Goal: Task Accomplishment & Management: Manage account settings

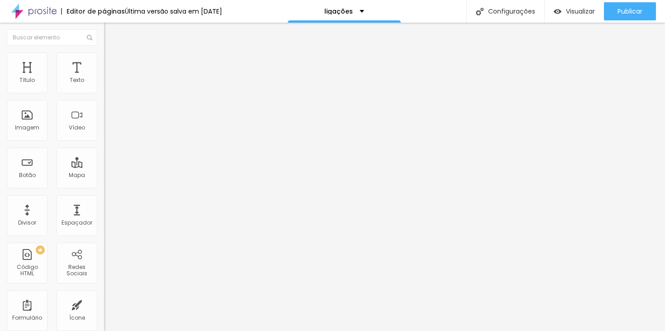
click at [104, 85] on input "Portfólio" at bounding box center [158, 80] width 109 height 9
type input "Portfólio retratos"
click at [104, 187] on input "https://www.samantharetratista.com.br/portfolio" at bounding box center [158, 181] width 109 height 9
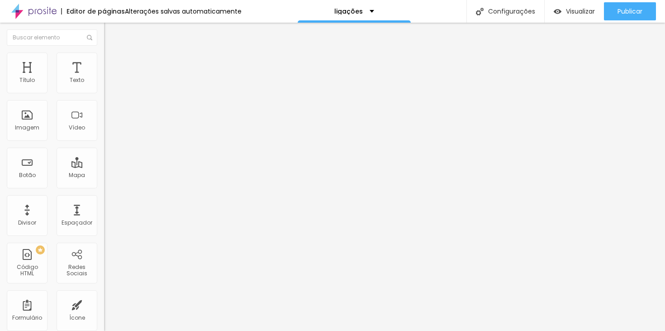
click at [104, 187] on input "https://www.samantharetratista.com.br/portfolio" at bounding box center [158, 181] width 109 height 9
paste input "https://www.samantharetratista.com.br/portfolio/retratos"
type input "https://www.samantharetratista.com.br/portfolio/retratos"
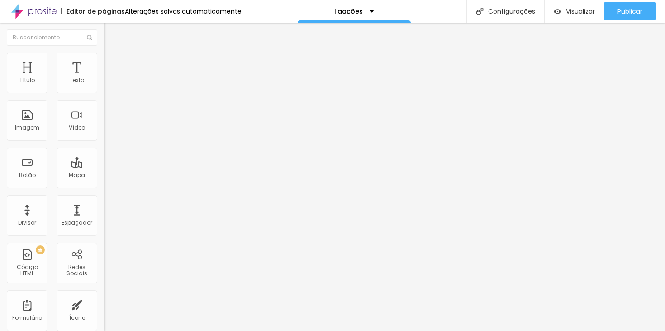
click at [104, 85] on input "Gastronômicas" at bounding box center [158, 80] width 109 height 9
type input "Portfólio Gastronômicas"
click at [104, 85] on input "Portfólio Gastronômicas" at bounding box center [158, 80] width 109 height 9
type input "Portfólio Arquitetônicas"
click at [104, 185] on input "https://www.samantharetratista.com.br/gastronomica" at bounding box center [158, 181] width 109 height 9
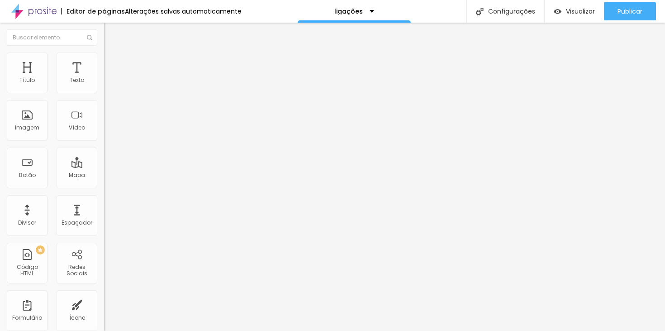
click at [104, 185] on input "https://www.samantharetratista.com.br/gastronomica" at bounding box center [158, 181] width 109 height 9
paste input "https://www.samantharetratista.com.br/portfolio/arquitetonicas"
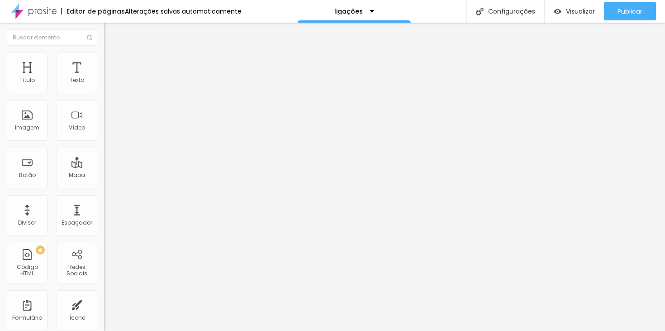
type input "https://www.samantharetratista.com.br/portfolio/arquitetonicas"
click at [104, 85] on input "Portfólio retratos" at bounding box center [158, 80] width 109 height 9
type input "Portfólio Retratos"
click at [104, 187] on input "text" at bounding box center [158, 181] width 109 height 9
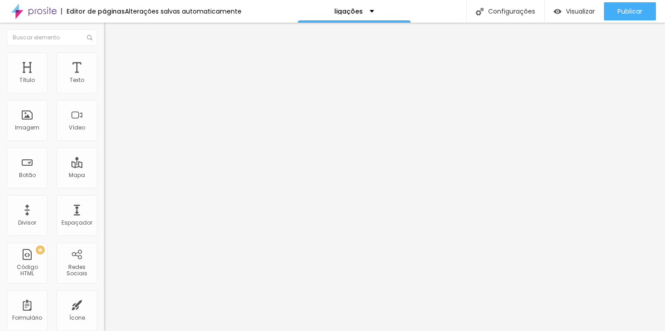
paste input "https://www.samantharetratista.com.br/portfolio/gastronomica/1571839-sem-titulo"
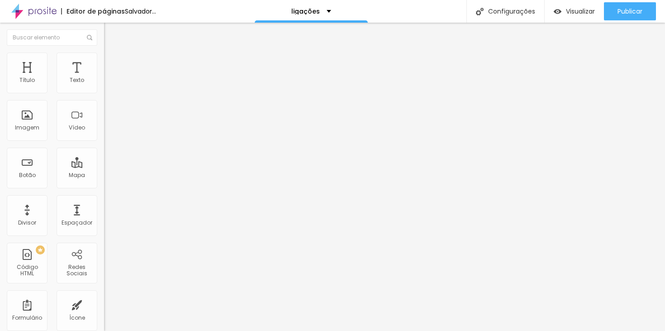
type input "https://www.samantharetratista.com.br/portfolio/gastronomica/1571839-sem-titulo"
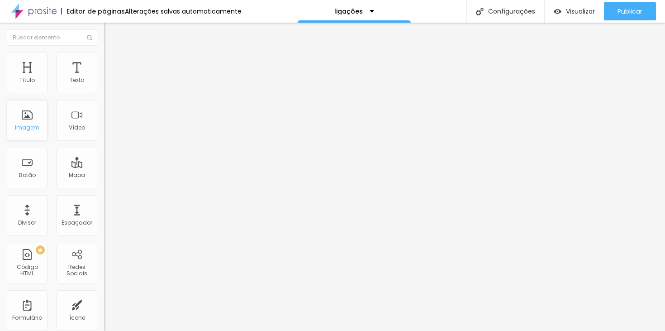
click at [35, 129] on font "Imagem" at bounding box center [27, 128] width 24 height 8
click at [110, 78] on font "Trocar imagem" at bounding box center [132, 74] width 44 height 8
click at [104, 76] on img at bounding box center [106, 73] width 5 height 5
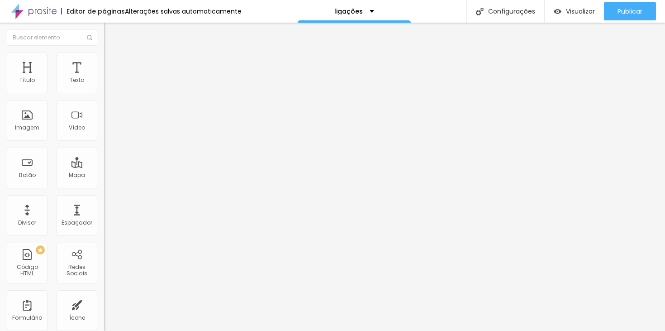
click at [153, 76] on img at bounding box center [155, 73] width 5 height 5
click at [110, 78] on font "Trocar imagem" at bounding box center [132, 74] width 44 height 8
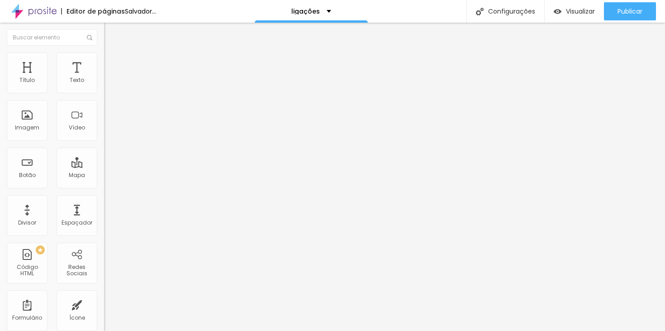
click at [104, 77] on div "Trocar imagem" at bounding box center [156, 74] width 104 height 6
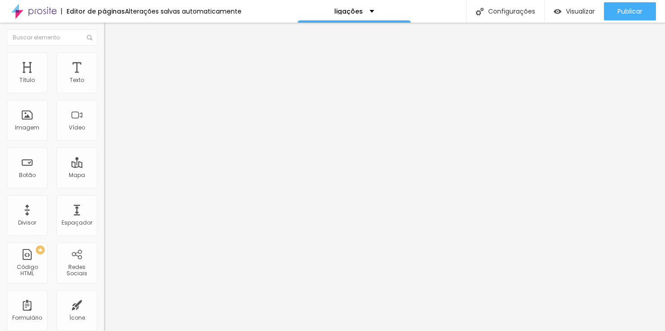
click at [104, 77] on div "Trocar imagem" at bounding box center [156, 74] width 104 height 6
click at [110, 78] on font "Trocar imagem" at bounding box center [132, 74] width 44 height 8
click at [104, 77] on div "Trocar imagem" at bounding box center [156, 74] width 104 height 6
click at [110, 78] on font "Trocar imagem" at bounding box center [132, 74] width 44 height 8
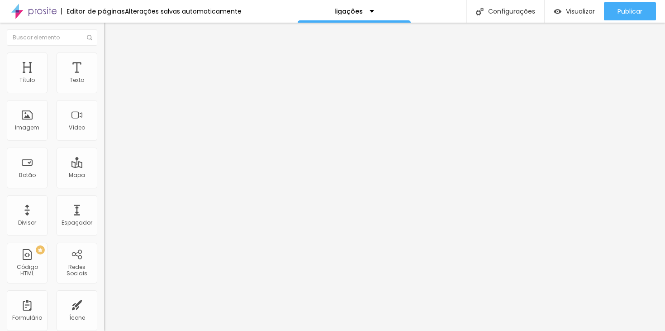
click at [110, 78] on font "Trocar imagem" at bounding box center [132, 74] width 44 height 8
click at [111, 32] on img "button" at bounding box center [114, 32] width 7 height 7
click at [27, 121] on div "Imagem" at bounding box center [27, 120] width 41 height 41
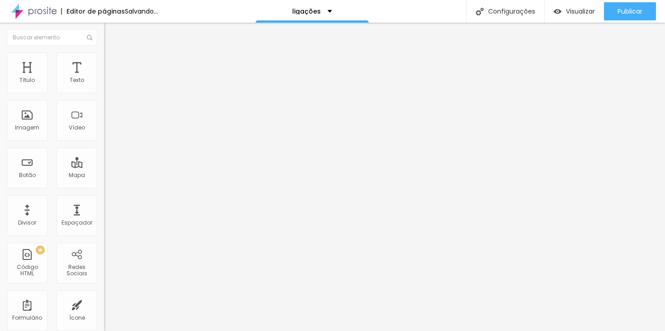
click at [110, 78] on font "Adicionar imagem" at bounding box center [136, 74] width 53 height 8
click at [104, 77] on div "Adicionar imagem" at bounding box center [156, 74] width 104 height 6
click at [110, 78] on font "Adicionar imagem" at bounding box center [136, 74] width 53 height 8
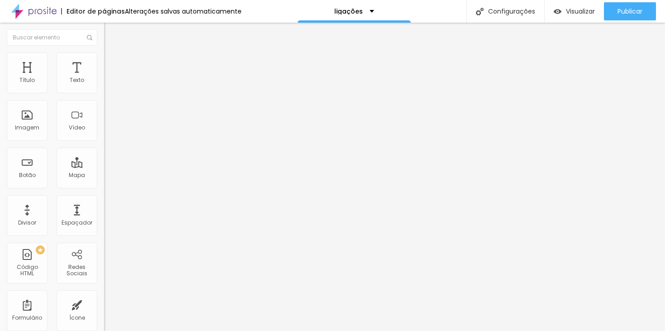
click at [110, 78] on font "Adicionar imagem" at bounding box center [136, 74] width 53 height 8
click at [111, 35] on div "Editar nulo" at bounding box center [134, 32] width 47 height 7
click at [110, 78] on font "Trocar imagem" at bounding box center [132, 74] width 44 height 8
click at [104, 78] on span "Trocar imagem" at bounding box center [128, 74] width 49 height 8
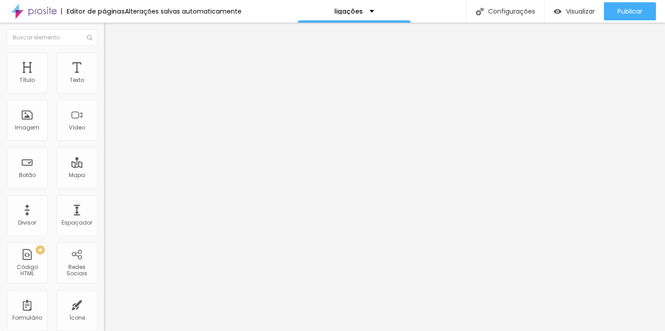
click at [104, 77] on div "Trocar imagem" at bounding box center [156, 74] width 104 height 6
click at [110, 78] on font "Trocar imagem" at bounding box center [132, 74] width 44 height 8
click at [104, 186] on input "https://" at bounding box center [158, 181] width 109 height 9
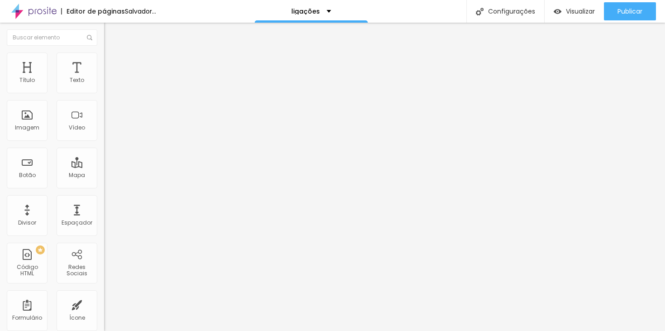
type input "h"
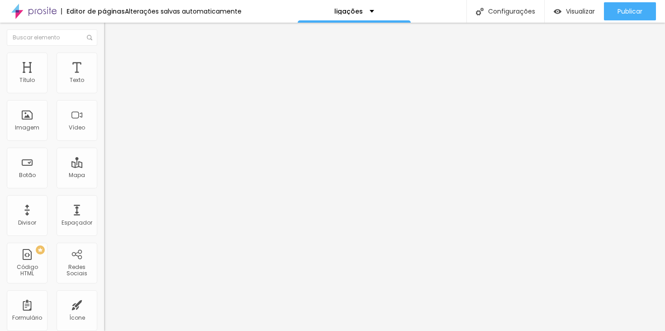
paste input "https://www.samantharetratista.com.br/portfolio/gastronomica/1571839-sem-titulo"
type input "https://www.samantharetratista.com.br/portfolio/gastronomica/1571839-sem-titulo"
click at [110, 78] on font "Trocar imagem" at bounding box center [132, 74] width 44 height 8
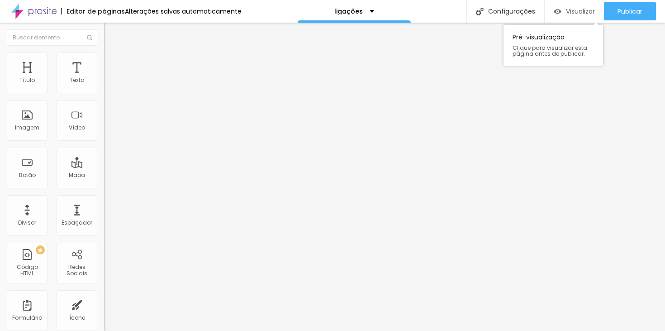
click at [582, 13] on font "Visualizar" at bounding box center [580, 11] width 29 height 9
click at [110, 78] on font "Trocar imagem" at bounding box center [132, 74] width 44 height 8
click at [153, 76] on img at bounding box center [155, 73] width 5 height 5
click at [104, 77] on div "Trocar imagem" at bounding box center [156, 74] width 104 height 6
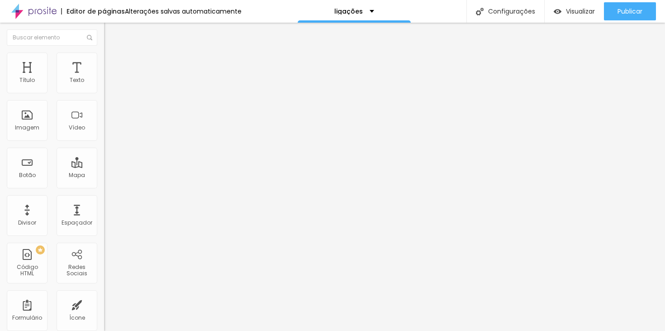
click at [110, 78] on font "Trocar imagem" at bounding box center [132, 74] width 44 height 8
click at [104, 76] on img at bounding box center [106, 73] width 5 height 5
click at [104, 78] on span "Trocar imagem" at bounding box center [128, 74] width 49 height 8
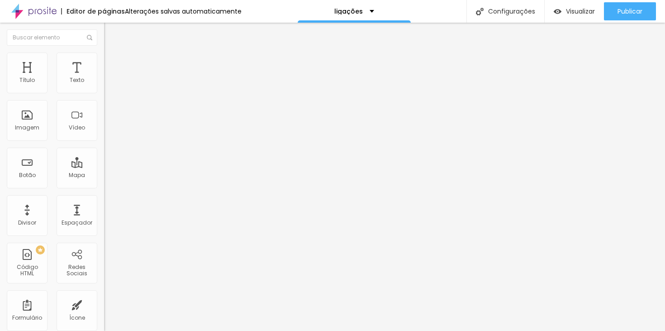
click at [110, 78] on font "Trocar imagem" at bounding box center [132, 74] width 44 height 8
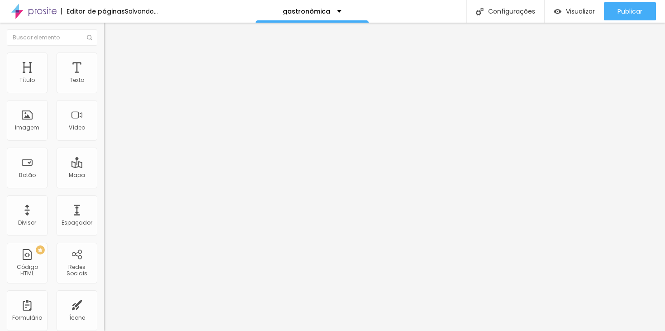
click at [110, 78] on font "Trocar imagem" at bounding box center [132, 74] width 44 height 8
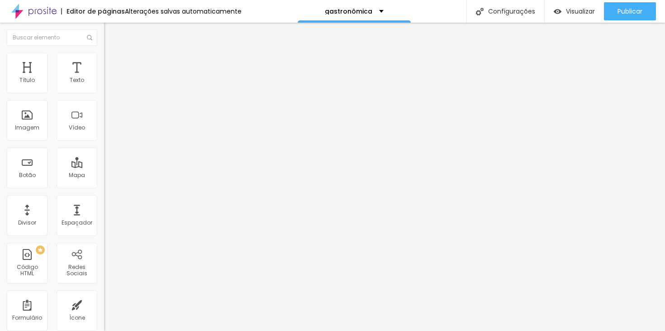
click at [110, 78] on font "Trocar imagem" at bounding box center [132, 74] width 44 height 8
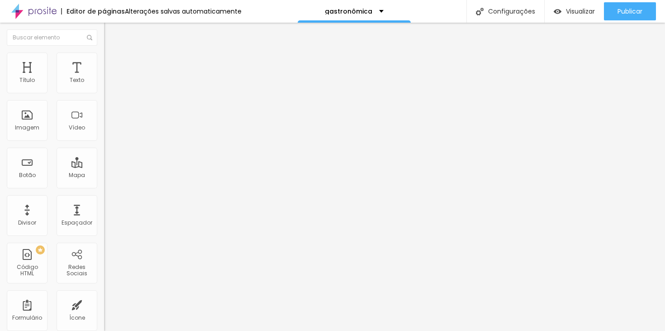
click at [584, 5] on div "Visualizar" at bounding box center [574, 11] width 41 height 18
click at [110, 78] on font "Trocar imagem" at bounding box center [132, 74] width 44 height 8
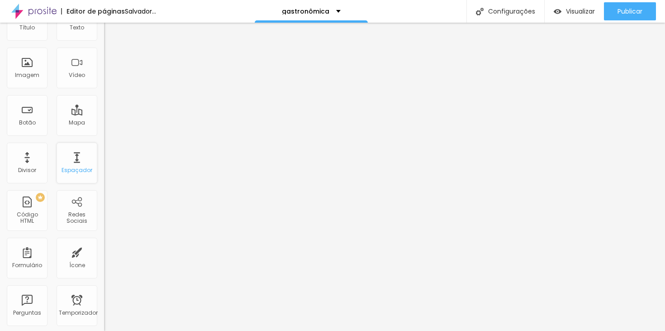
scroll to position [55, 0]
click at [30, 207] on div "PREMIUM Código HTML" at bounding box center [27, 208] width 41 height 41
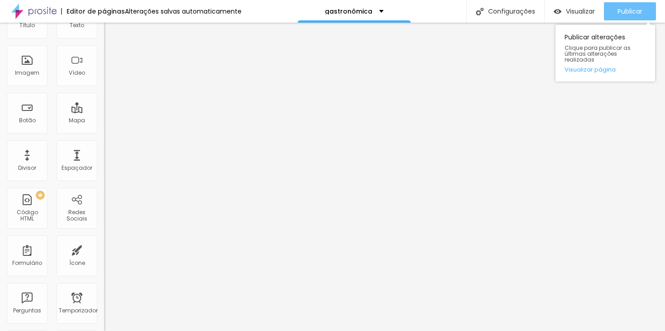
click at [630, 9] on font "Publicar" at bounding box center [630, 11] width 25 height 9
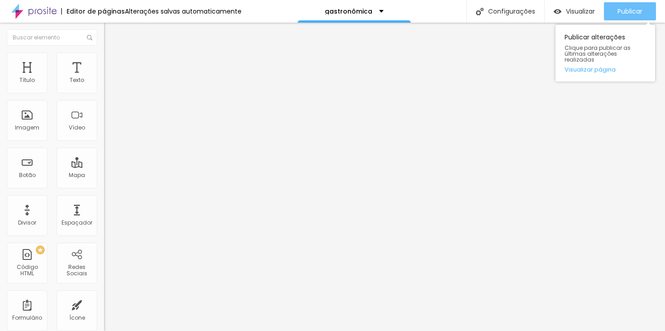
click at [627, 5] on div "Publicar" at bounding box center [630, 11] width 25 height 18
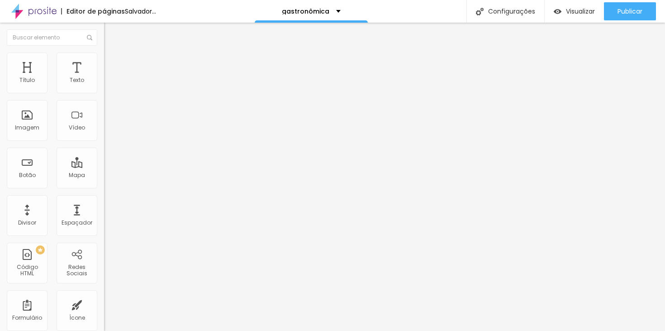
click at [110, 78] on font "Trocar imagem" at bounding box center [132, 74] width 44 height 8
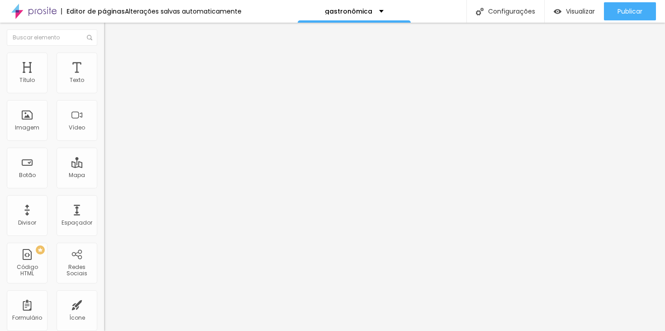
click at [110, 78] on font "Trocar imagem" at bounding box center [132, 74] width 44 height 8
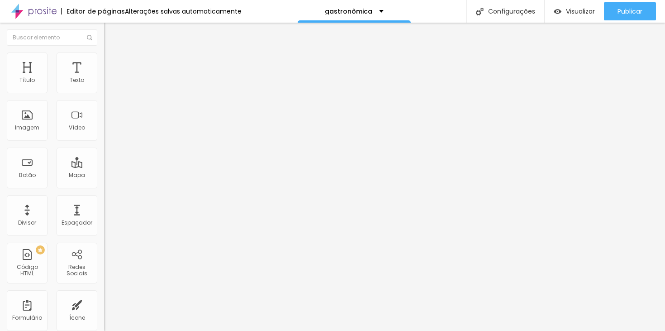
click at [110, 78] on font "Trocar imagem" at bounding box center [132, 74] width 44 height 8
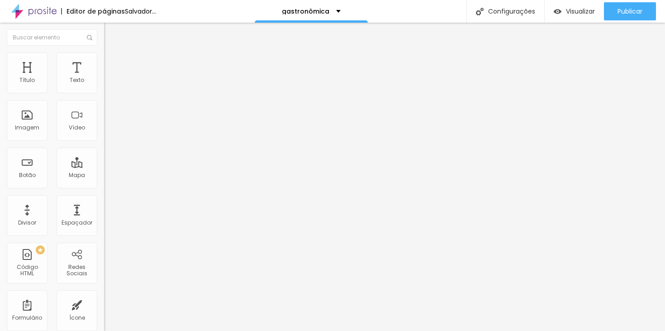
scroll to position [0, 0]
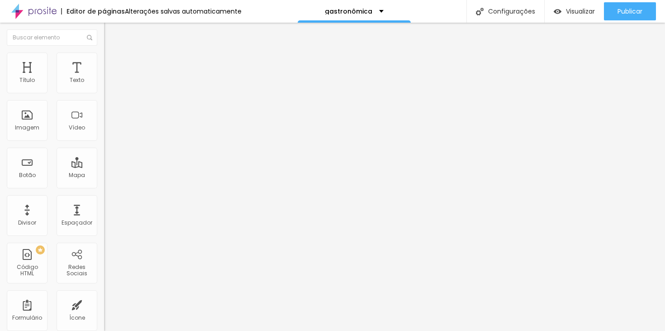
click at [104, 76] on img at bounding box center [106, 73] width 5 height 5
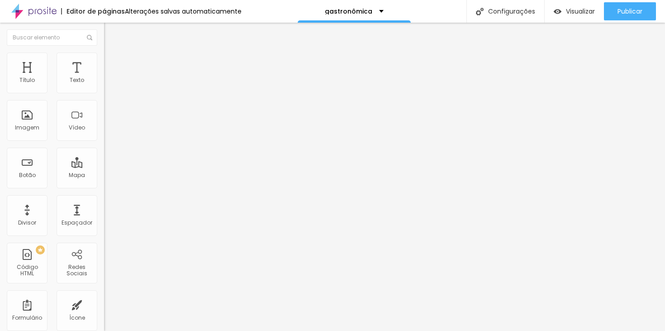
click at [110, 78] on font "Trocar imagem" at bounding box center [132, 74] width 44 height 8
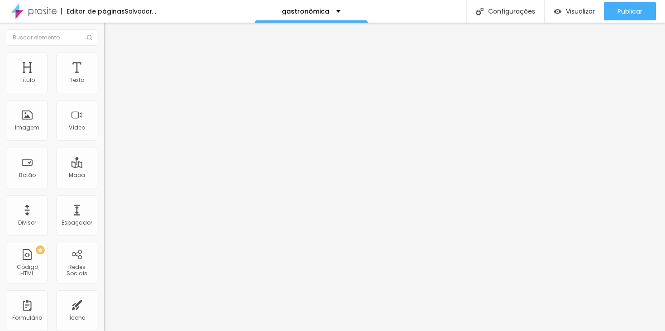
click at [110, 78] on font "Trocar imagem" at bounding box center [132, 74] width 44 height 8
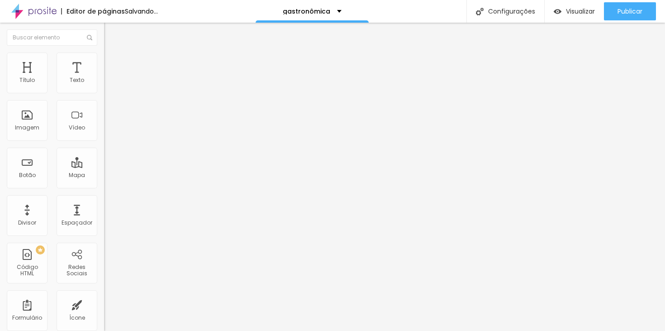
click at [110, 78] on font "Trocar imagem" at bounding box center [132, 74] width 44 height 8
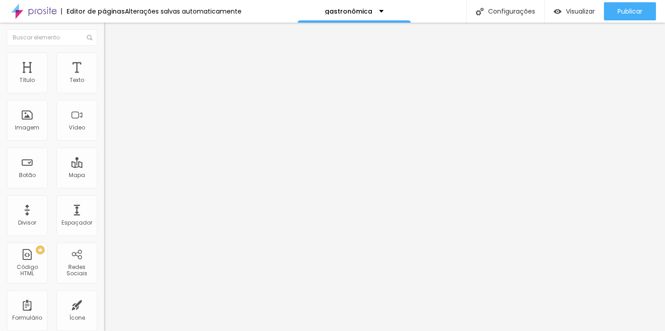
scroll to position [656, 0]
click at [110, 78] on font "Trocar imagem" at bounding box center [132, 74] width 44 height 8
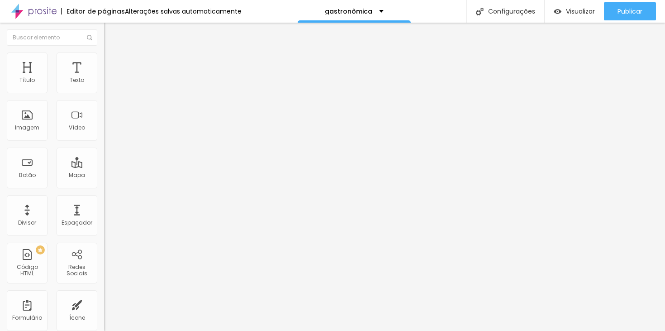
scroll to position [0, 0]
click at [104, 78] on span "Trocar imagem" at bounding box center [128, 74] width 49 height 8
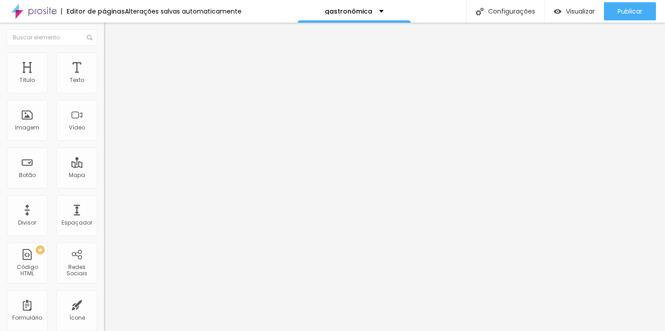
click at [104, 91] on div "Fotografia fixa" at bounding box center [156, 83] width 104 height 15
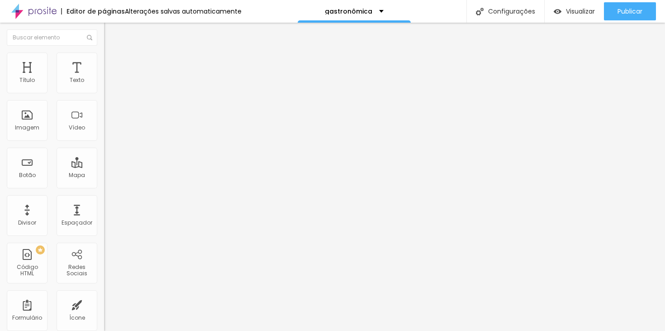
click at [104, 91] on div "Fotografia fixa" at bounding box center [156, 83] width 104 height 15
click at [111, 32] on img "button" at bounding box center [114, 32] width 7 height 7
click at [111, 36] on img "button" at bounding box center [114, 32] width 7 height 7
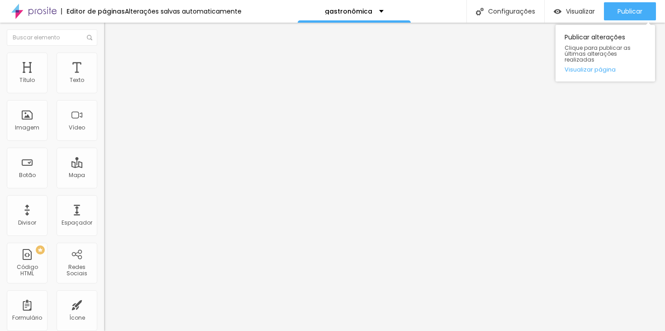
click at [650, 22] on div "Publicar alterações Clique para publicar as últimas alterações realizadas Visua…" at bounding box center [606, 50] width 100 height 61
click at [645, 10] on button "Publicar" at bounding box center [630, 11] width 52 height 18
click at [632, 16] on div "Publicar" at bounding box center [630, 11] width 25 height 18
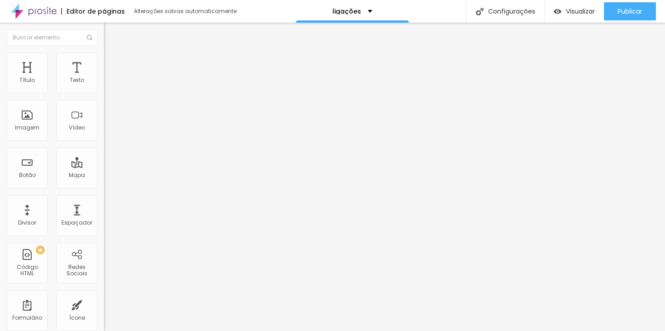
click at [110, 78] on font "Adicionar imagem" at bounding box center [136, 74] width 53 height 8
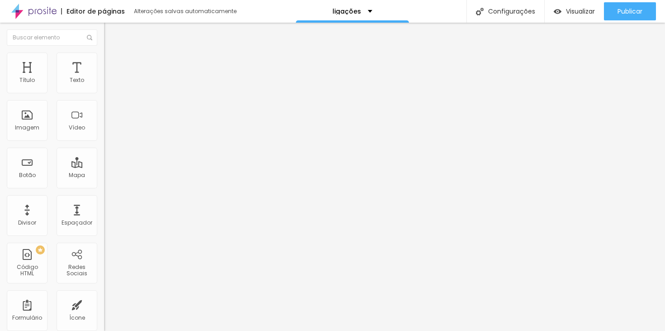
scroll to position [0, 0]
click at [104, 187] on input "https://www.samantharetratista.com.br/gastronomica" at bounding box center [158, 181] width 109 height 9
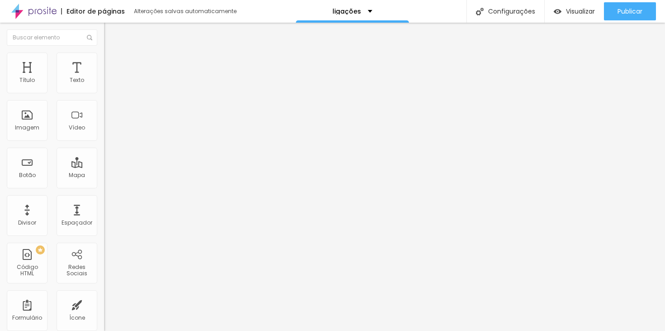
click at [104, 187] on input "https://www.samantharetratista.com.br/gastronomica" at bounding box center [158, 181] width 109 height 9
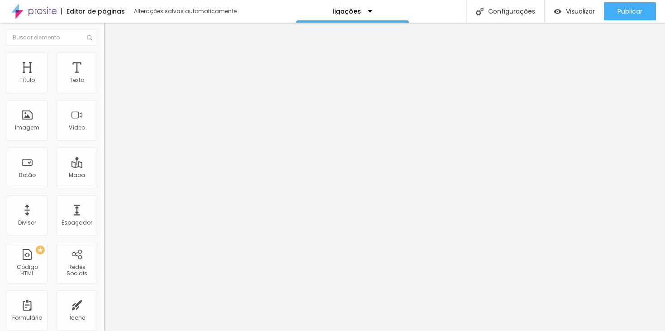
click at [104, 185] on input "text" at bounding box center [158, 181] width 109 height 9
paste input "https://www.samantharetratista.com.br/portfolio/gastronomica"
type input "https://www.samantharetratista.com.br/portfolio/gastronomica"
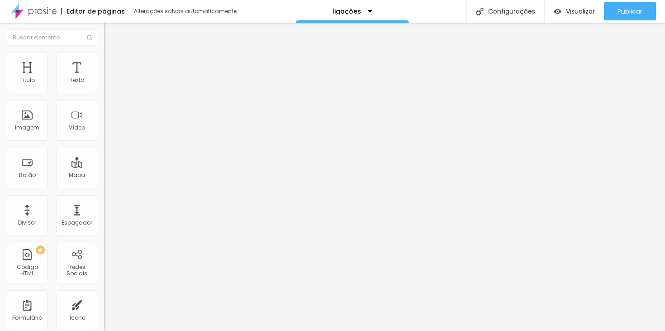
drag, startPoint x: 34, startPoint y: 102, endPoint x: 0, endPoint y: 101, distance: 34.0
click at [104, 101] on div "Texto Portfólio Gastronômicas Alinhamento Tamanho Normal Pequeno Normal Grande …" at bounding box center [156, 137] width 104 height 132
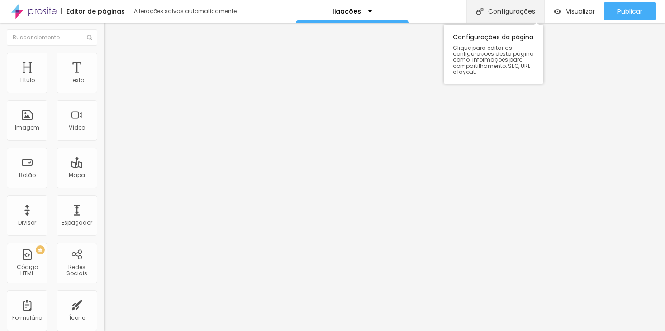
type input "Landing page Gastronômicas"
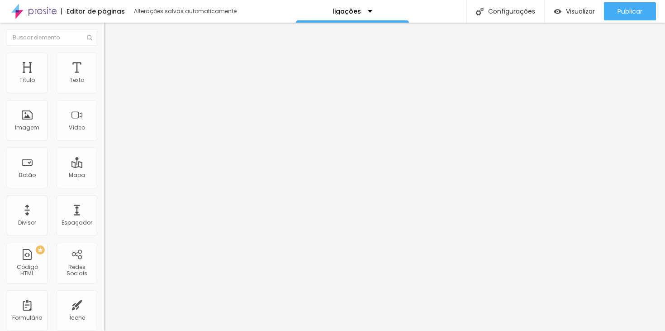
click at [104, 185] on input "https://www.samantharetratista.com.br/portfolio/arquitetonicas" at bounding box center [158, 181] width 109 height 9
paste input "praia"
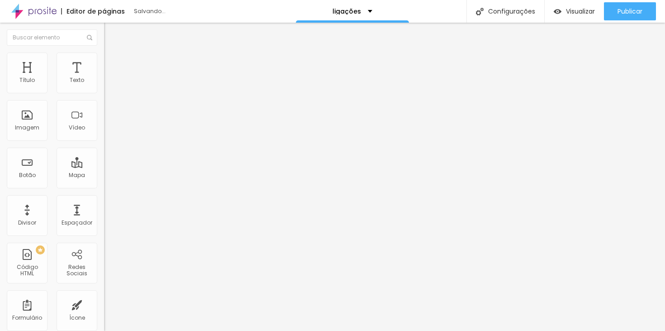
type input "https://www.samantharetratista.com.br/portfolio/praia"
drag, startPoint x: 83, startPoint y: 99, endPoint x: 8, endPoint y: 99, distance: 75.6
click at [104, 85] on input "Portfólio Arquitetônicas" at bounding box center [158, 80] width 109 height 9
drag, startPoint x: 26, startPoint y: 101, endPoint x: 10, endPoint y: 101, distance: 16.3
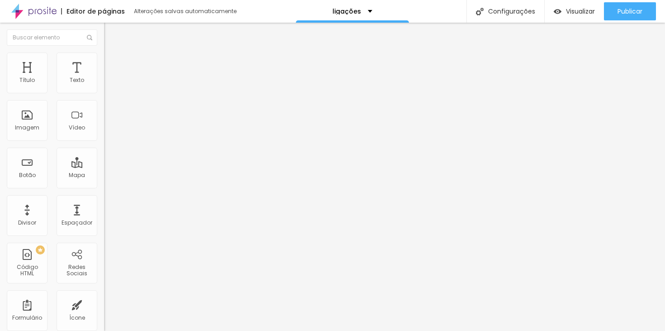
click at [104, 85] on input "Ensaio BEACH" at bounding box center [158, 80] width 109 height 9
click at [104, 85] on input "Portfólio BEACH" at bounding box center [158, 80] width 109 height 9
type input "Portfólio Praia"
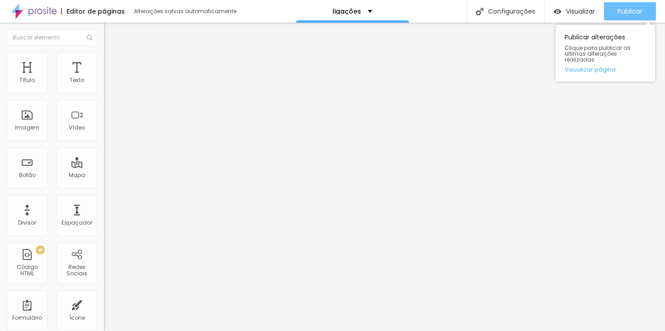
click at [629, 9] on font "Publicar" at bounding box center [630, 11] width 25 height 9
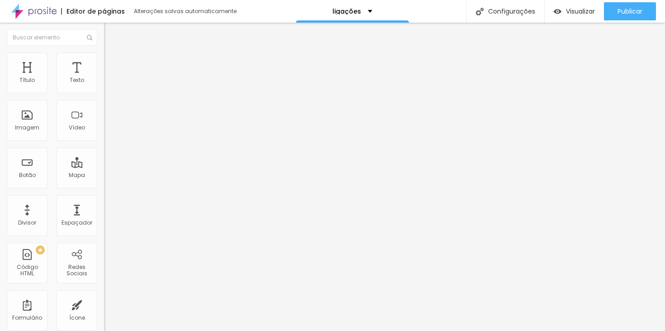
click at [104, 85] on input "Landing page Gastronômicas" at bounding box center [158, 80] width 109 height 9
type input "Landing page Gastronômica"
drag, startPoint x: 34, startPoint y: 102, endPoint x: 6, endPoint y: 102, distance: 27.6
click at [104, 102] on div "Texto Portfólio Praia Alinhamento Tamanho Normal Pequeno Normal Grande Link URL…" at bounding box center [156, 137] width 104 height 132
type input "Ensaios Praia"
